Goal: Transaction & Acquisition: Purchase product/service

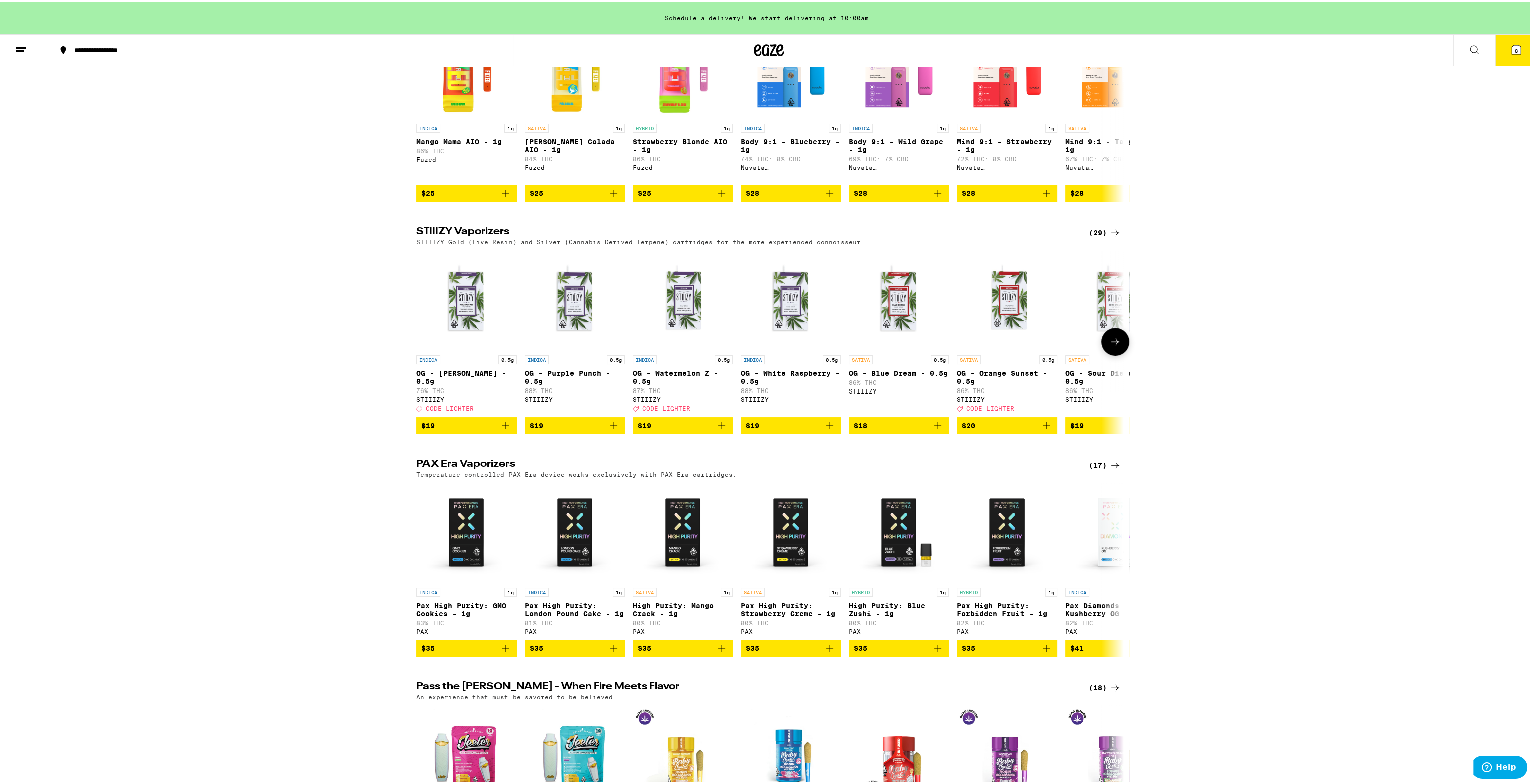
scroll to position [1351, 0]
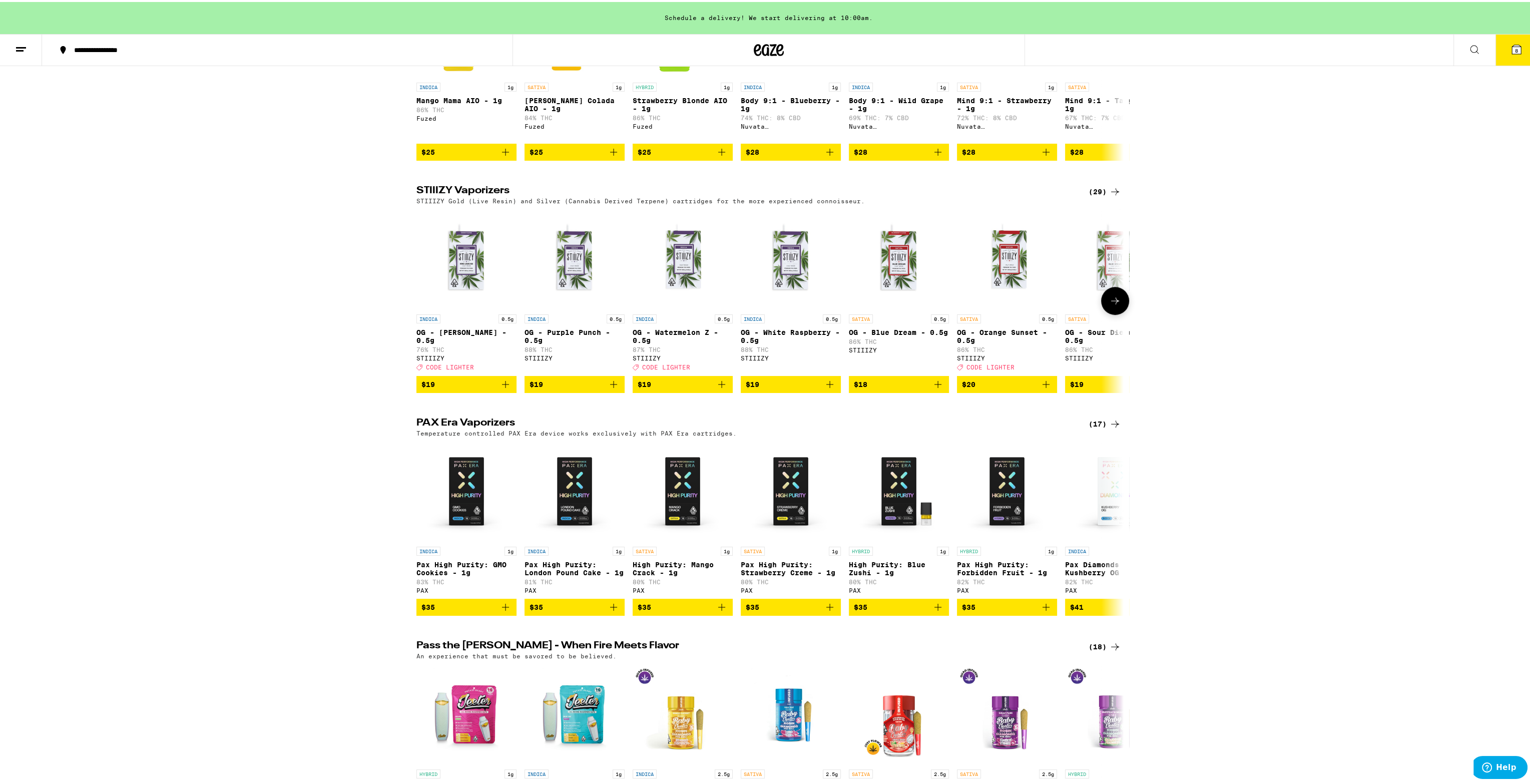
click at [1116, 305] on icon at bounding box center [1115, 299] width 12 height 12
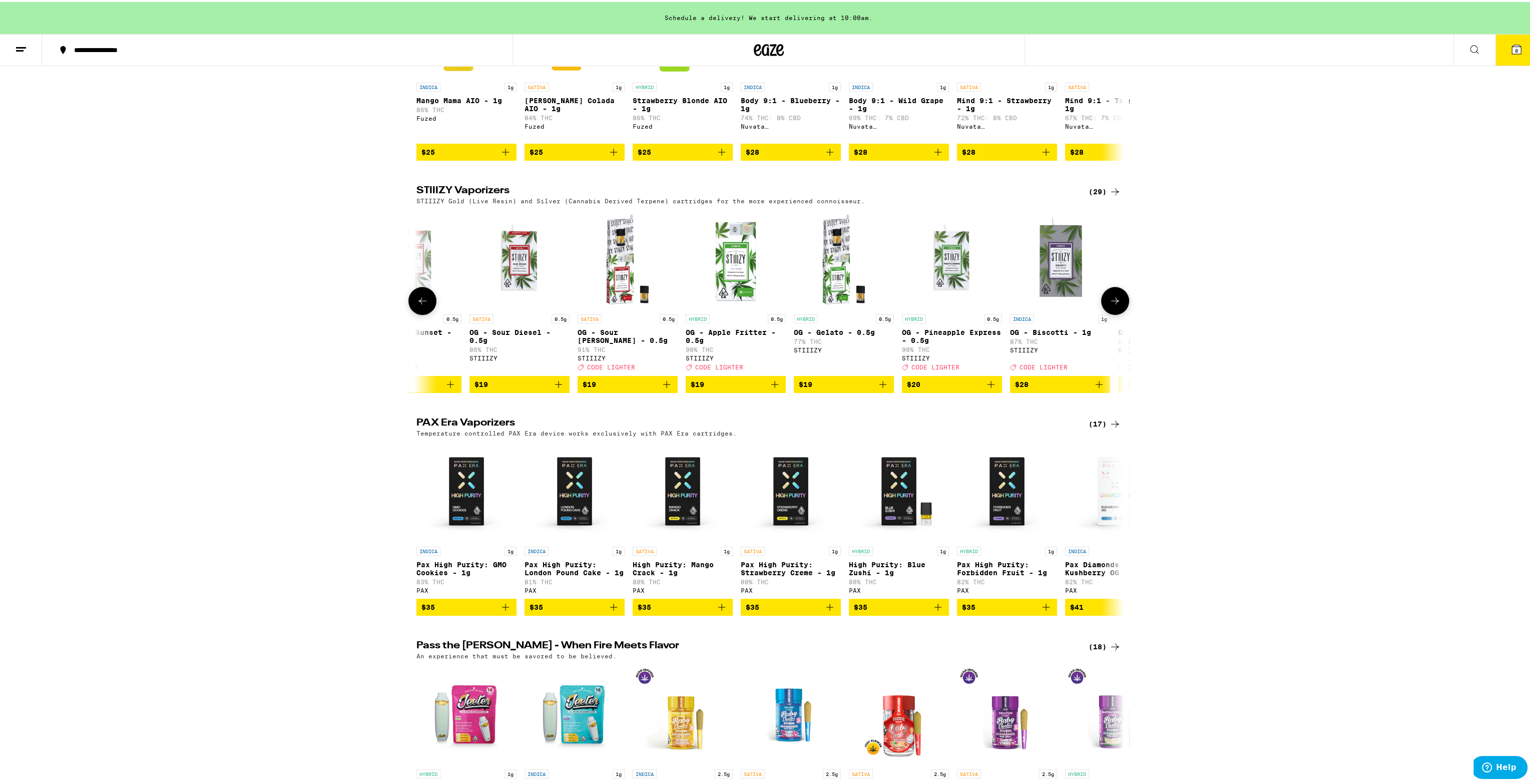
click at [1116, 305] on icon at bounding box center [1115, 299] width 12 height 12
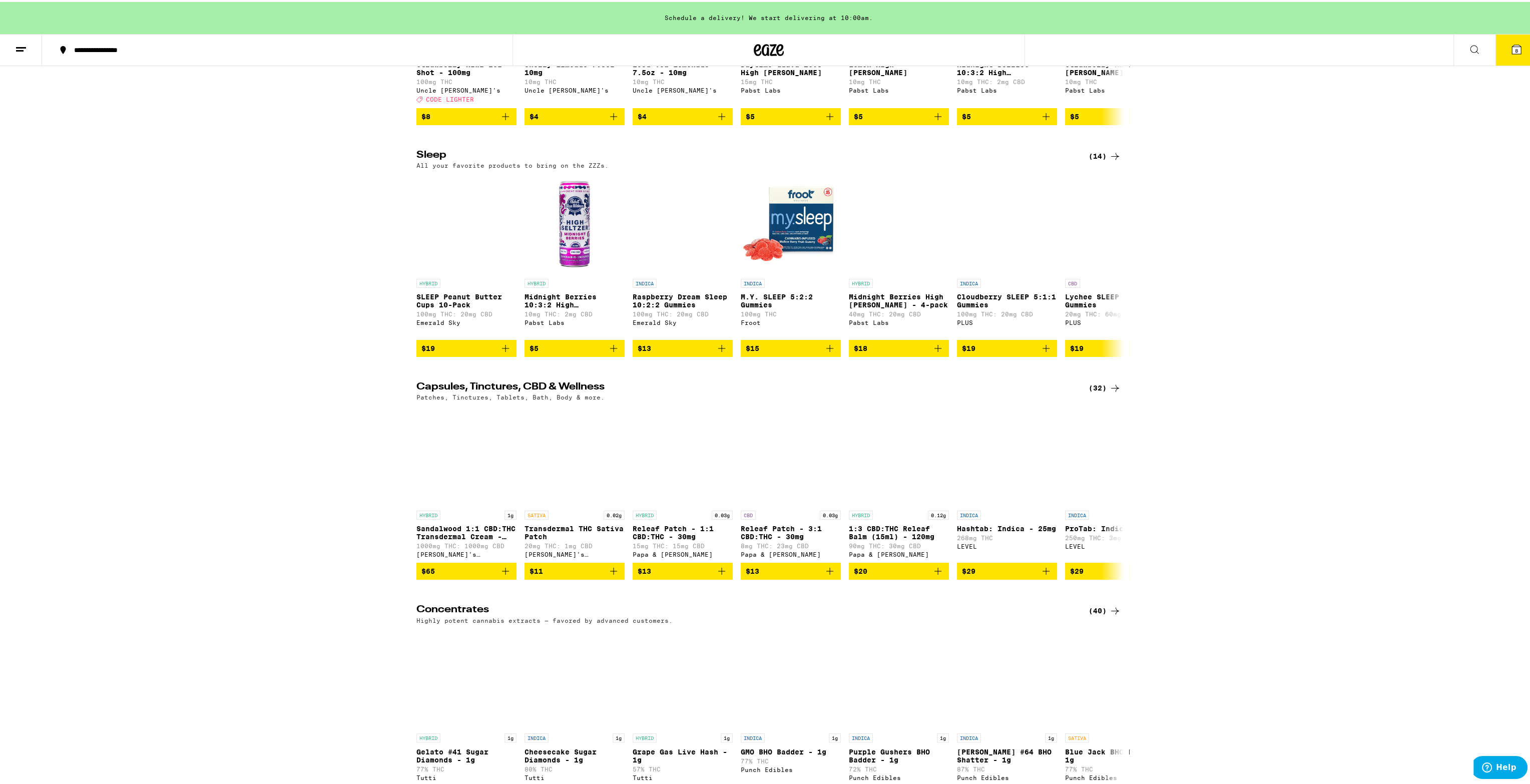
scroll to position [3303, 0]
